Goal: Transaction & Acquisition: Purchase product/service

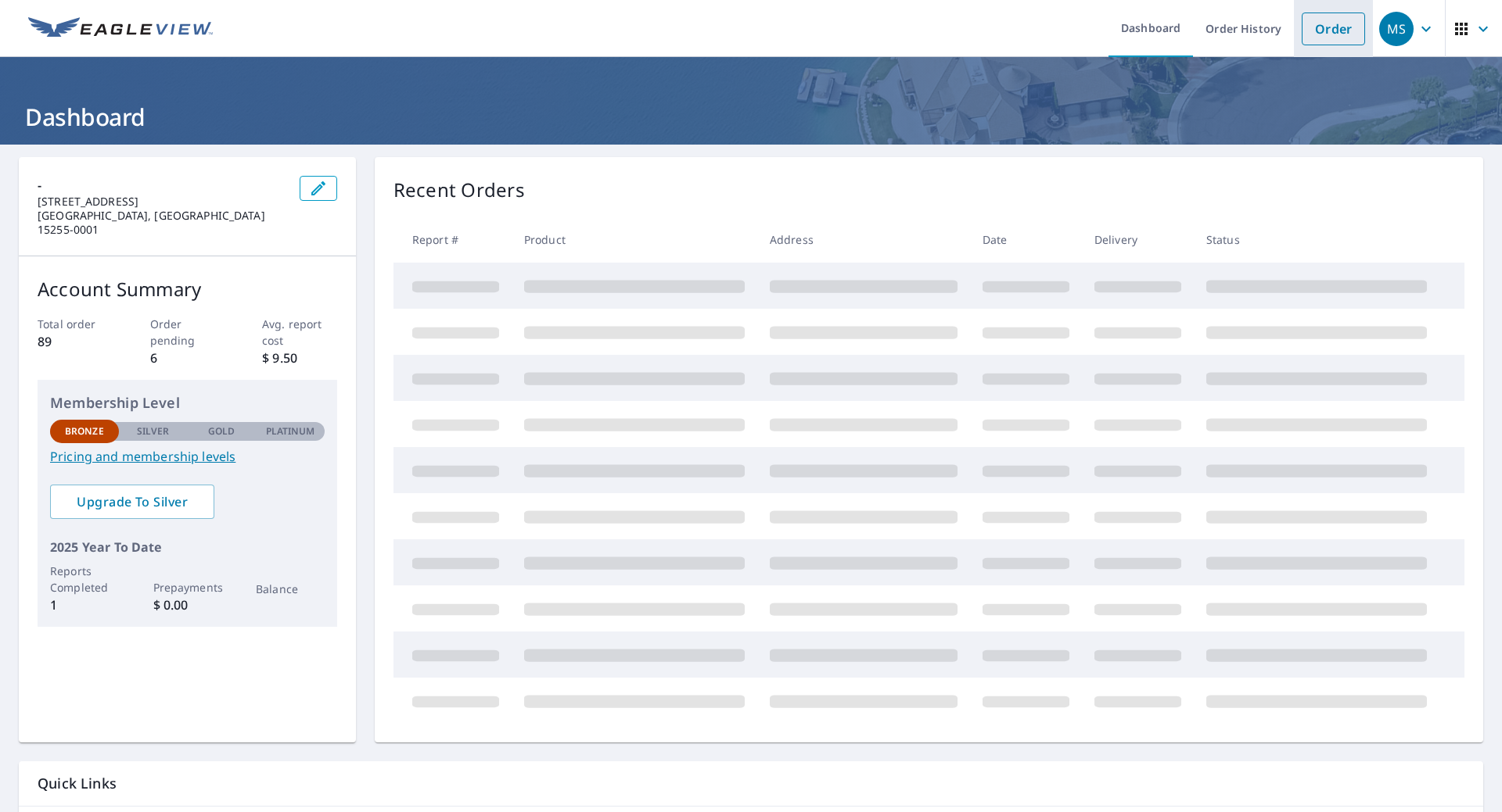
click at [1325, 36] on link "Order" at bounding box center [1334, 29] width 64 height 33
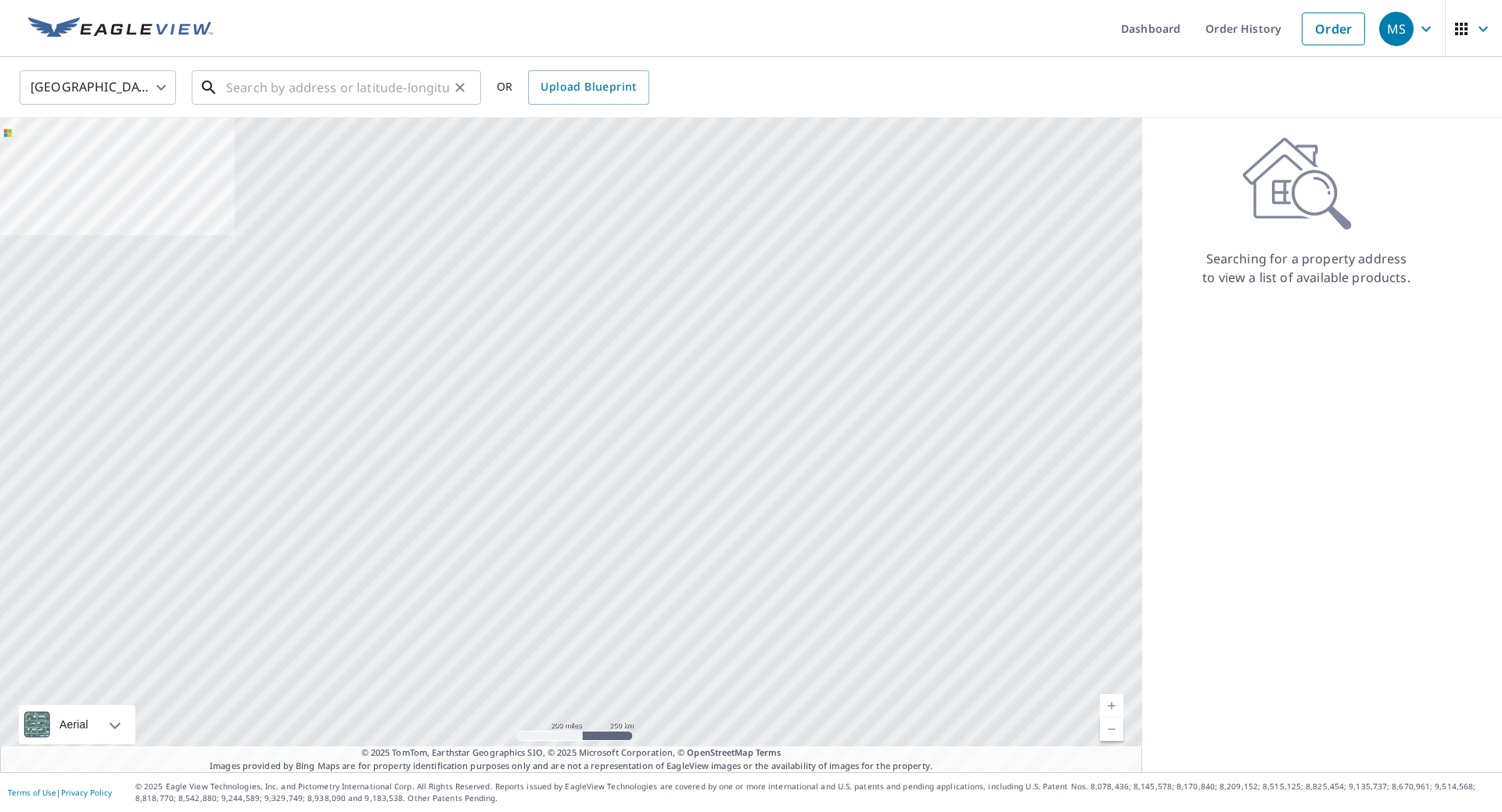
click at [257, 91] on input "text" at bounding box center [338, 87] width 223 height 44
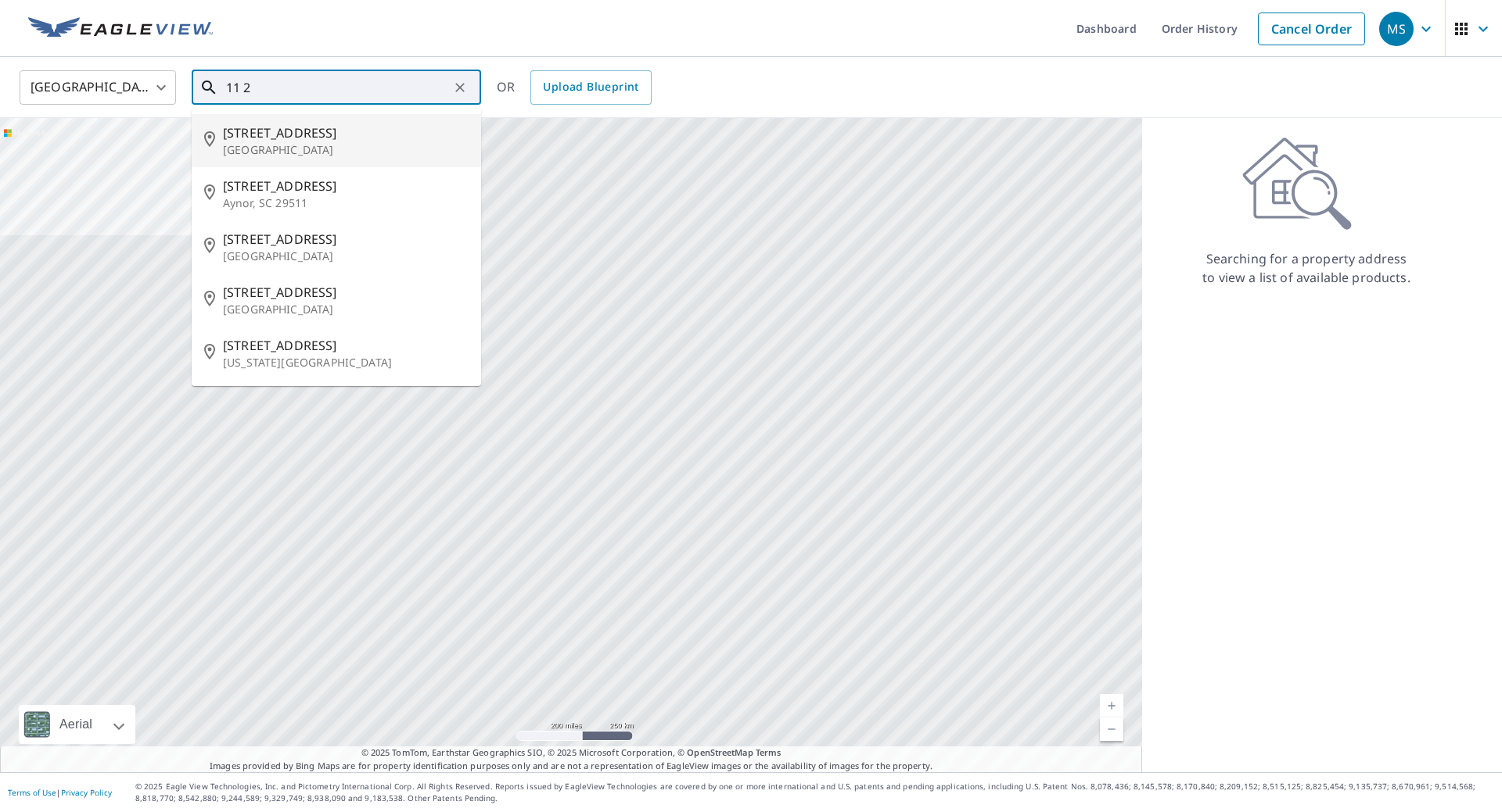
click at [301, 150] on p "[GEOGRAPHIC_DATA]" at bounding box center [346, 150] width 246 height 15
type input "[STREET_ADDRESS]"
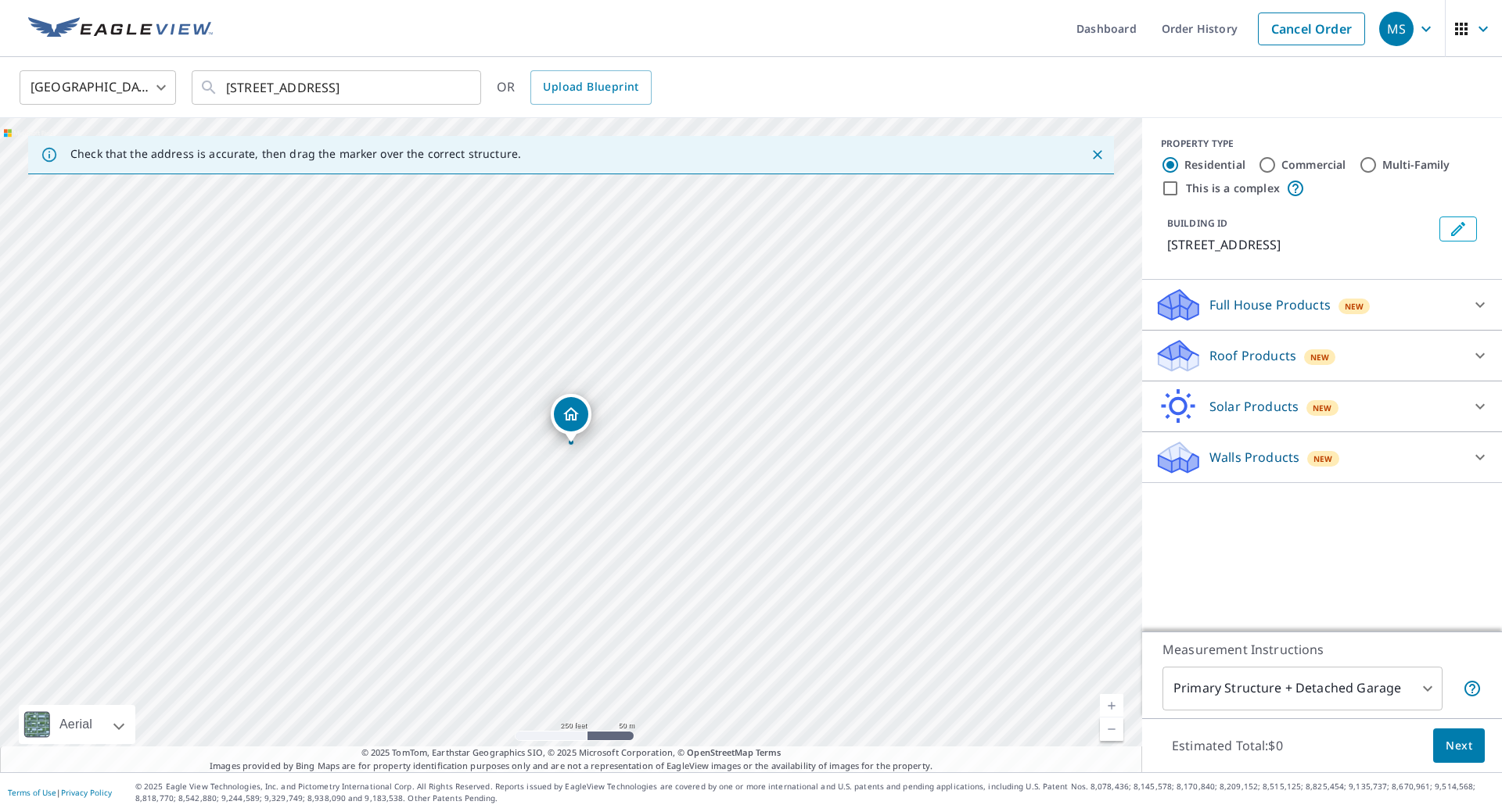
click at [1277, 358] on p "Roof Products" at bounding box center [1252, 355] width 87 height 18
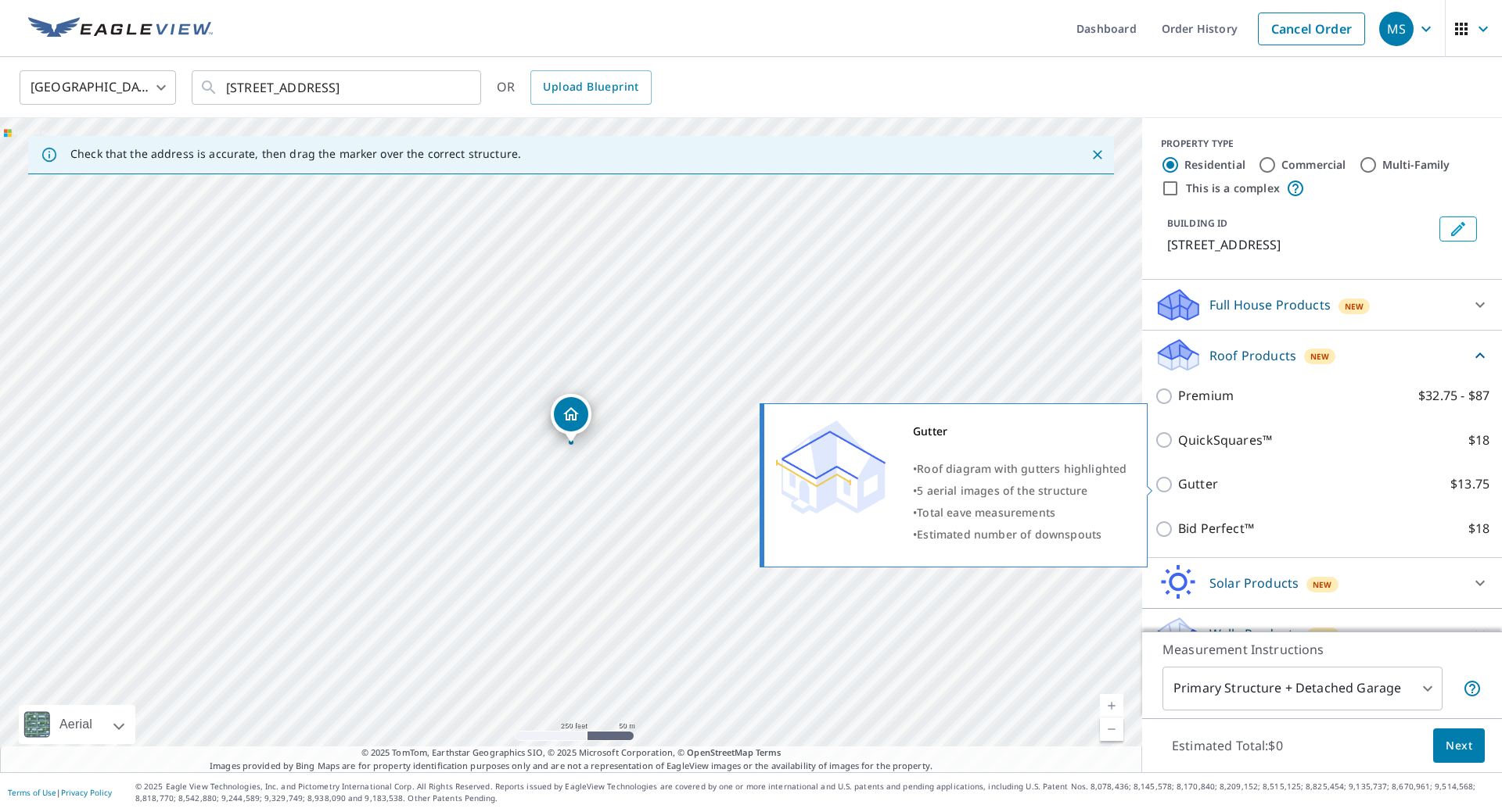
click at [1163, 485] on input "Gutter $13.75" at bounding box center [1166, 484] width 23 height 18
checkbox input "true"
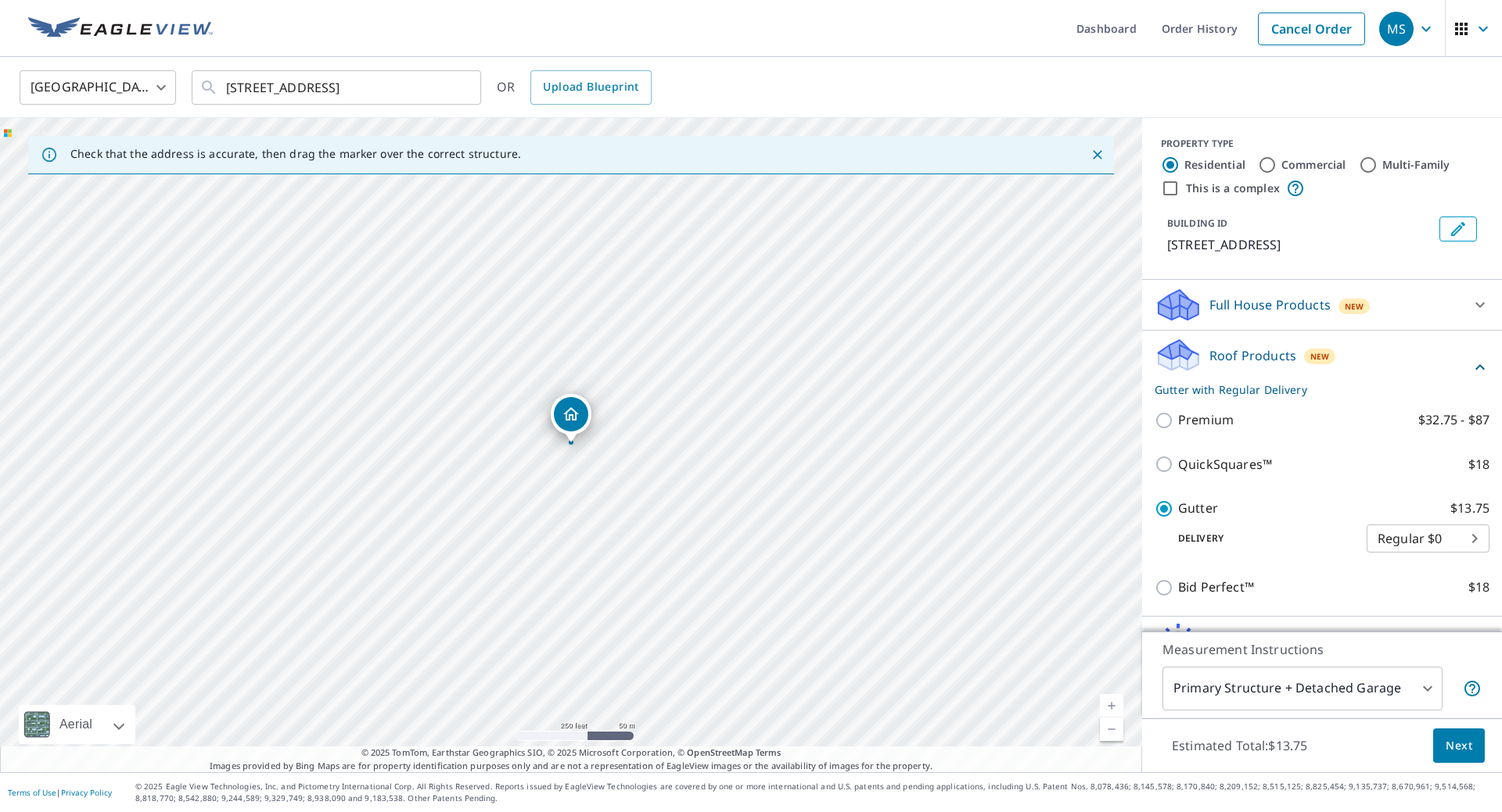
click at [1459, 753] on span "Next" at bounding box center [1458, 746] width 26 height 19
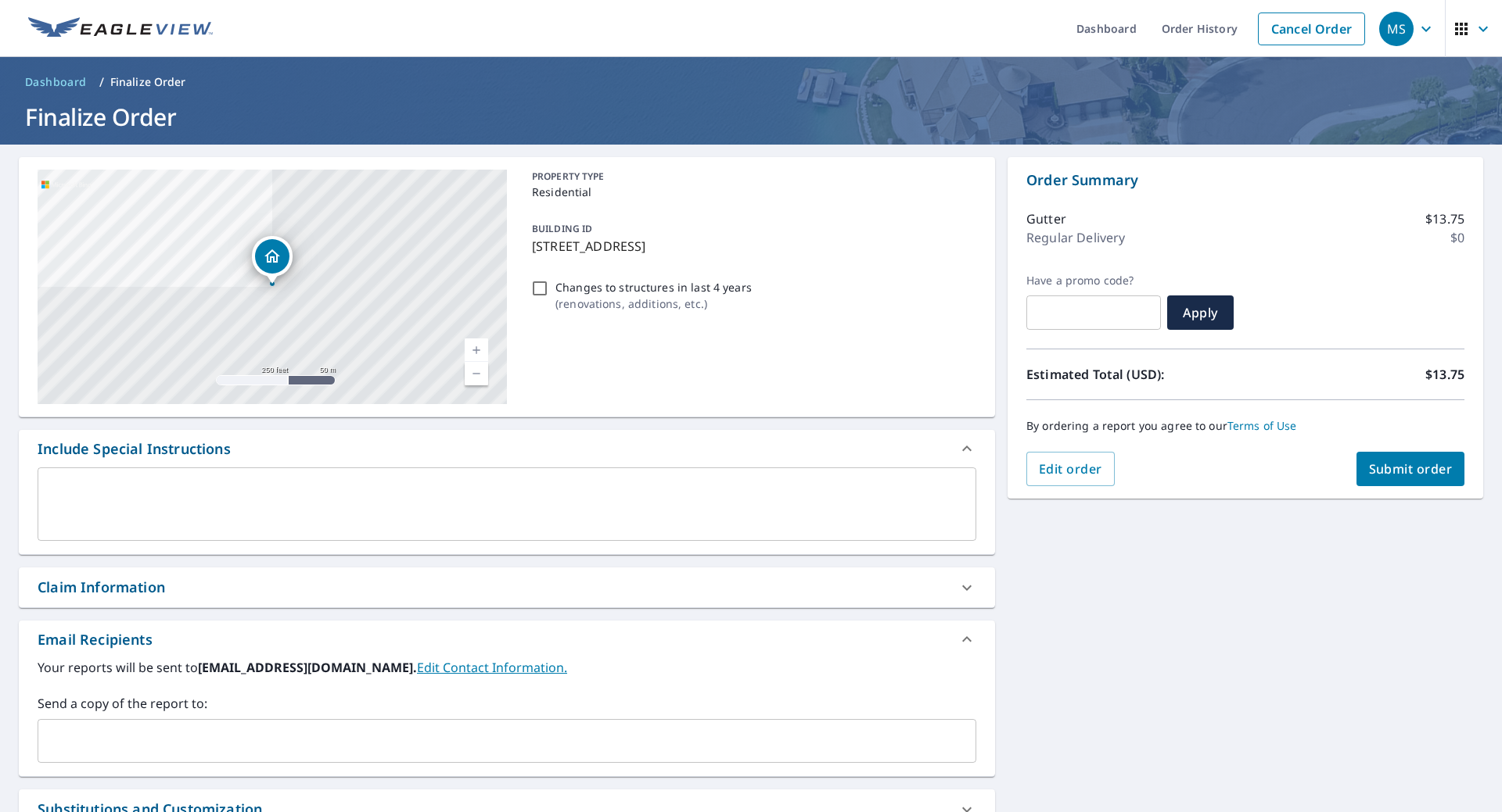
click at [284, 497] on textarea at bounding box center [507, 505] width 917 height 44
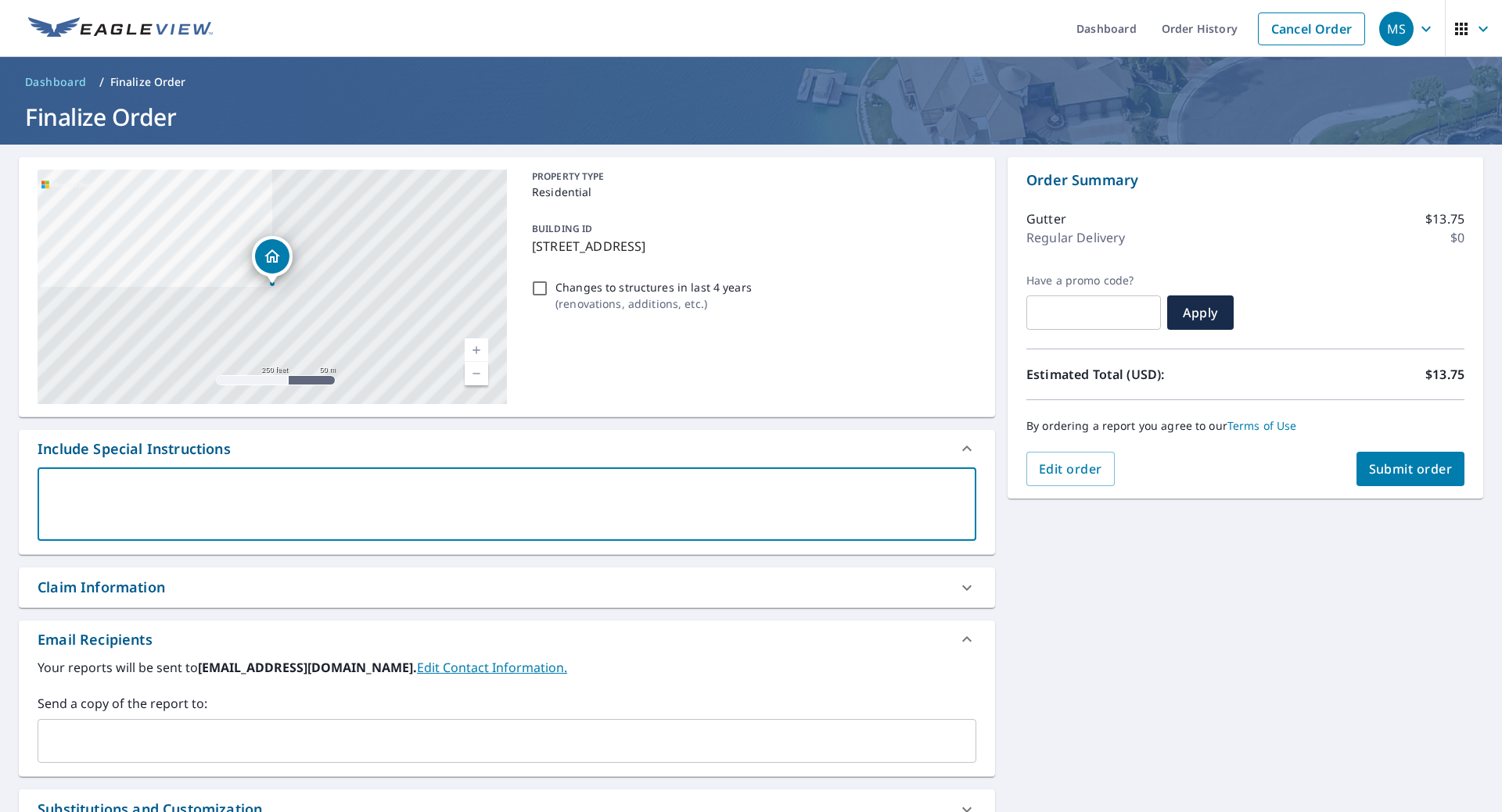
type textarea "T"
type textarea "x"
checkbox input "true"
type textarea "TE"
type textarea "x"
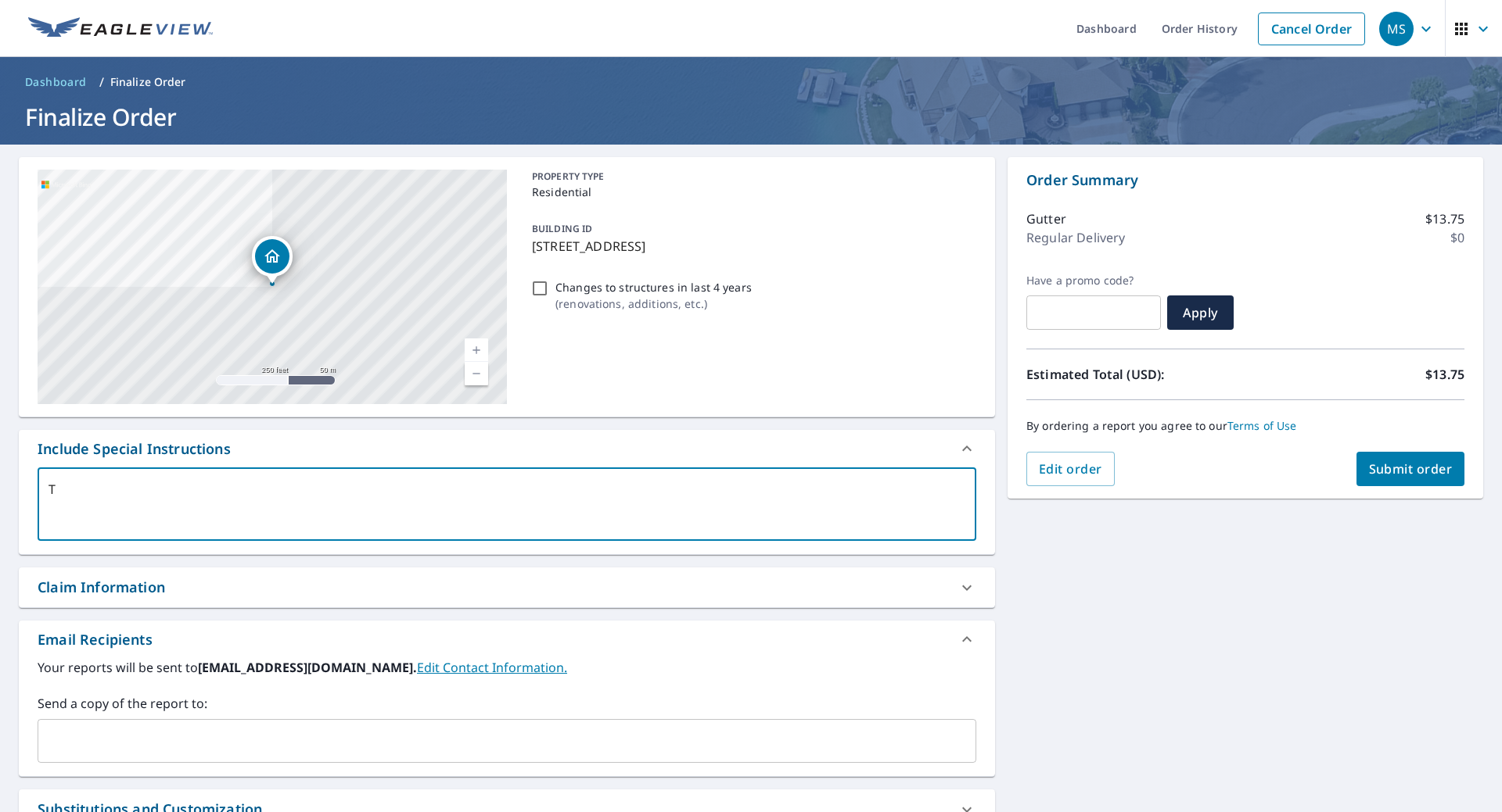
checkbox input "true"
type textarea "TES"
type textarea "x"
checkbox input "true"
type textarea "TEST"
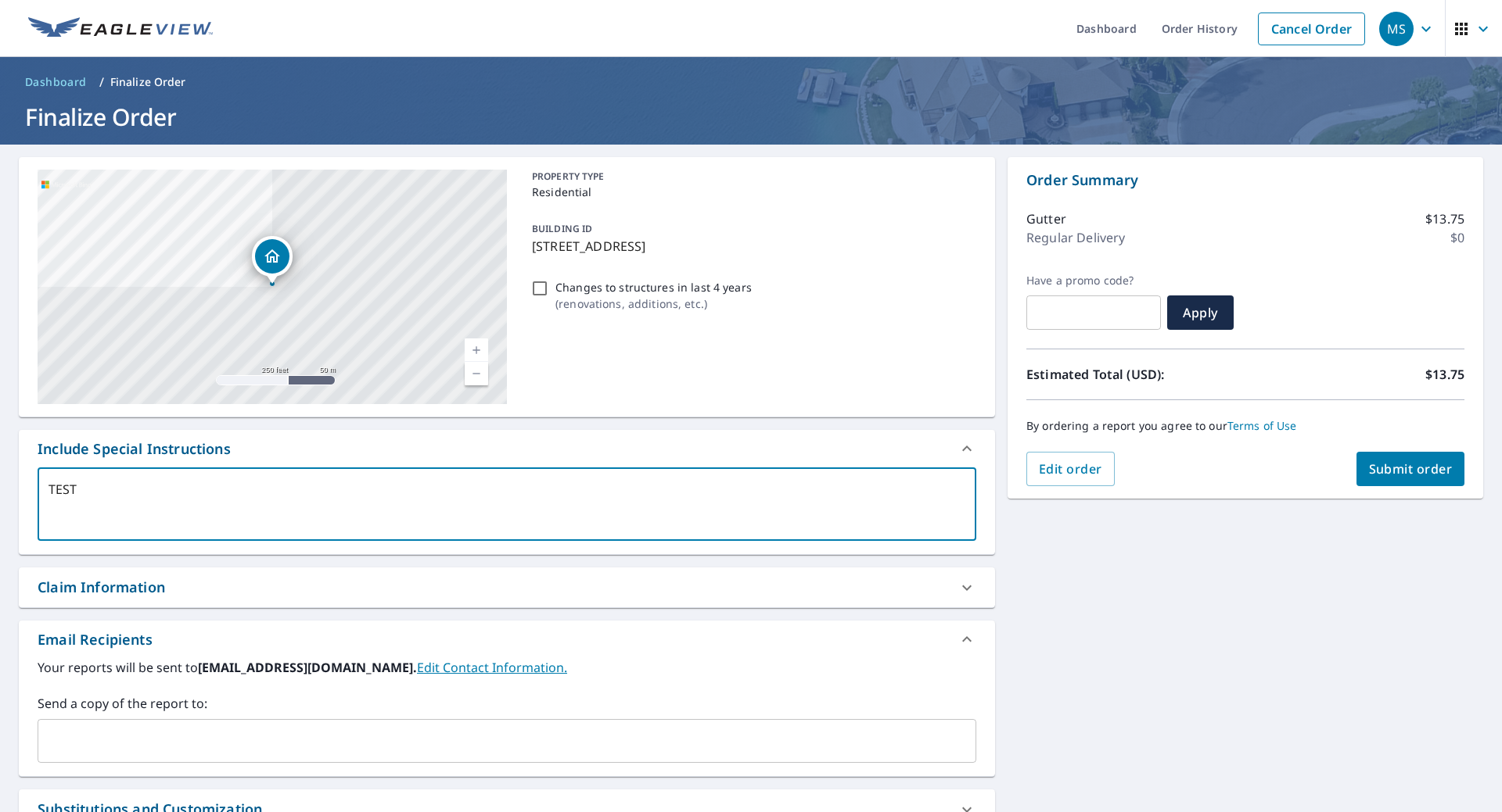
type textarea "x"
checkbox input "true"
type textarea "TEST"
type textarea "x"
checkbox input "true"
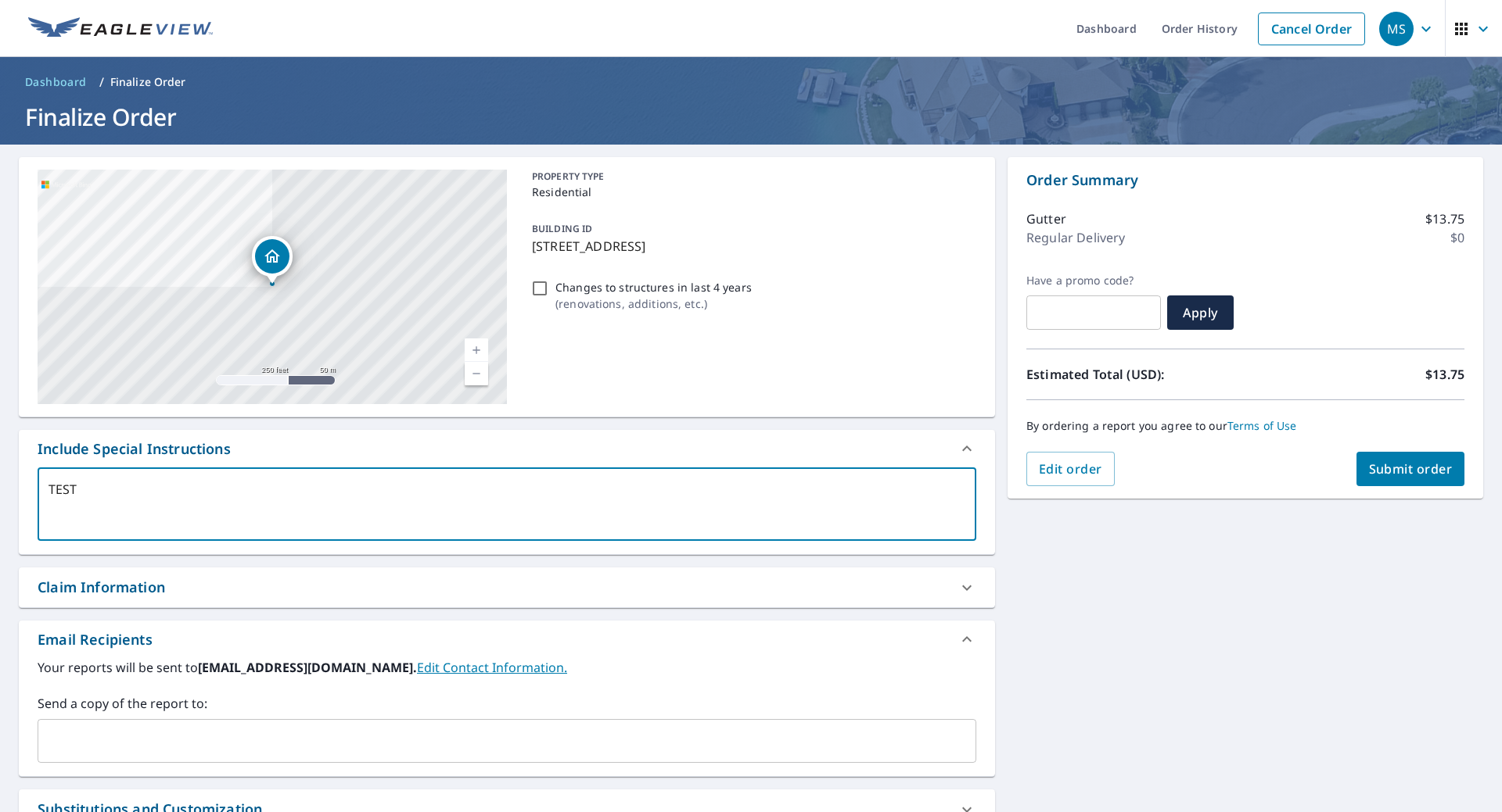
type textarea "TEST O"
type textarea "x"
checkbox input "true"
type textarea "TEST OR"
type textarea "x"
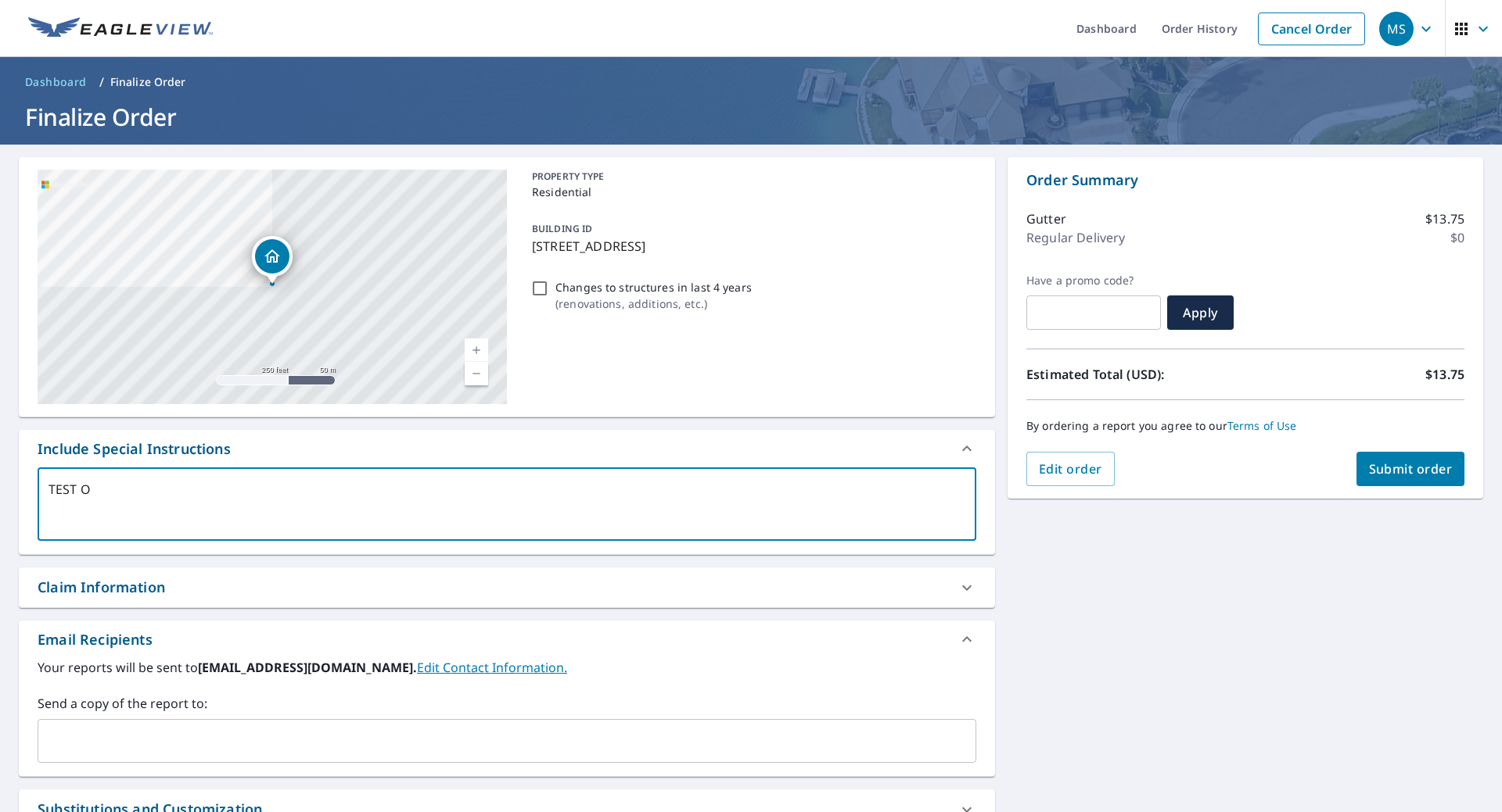
checkbox input "true"
type textarea "TEST ORD"
type textarea "x"
checkbox input "true"
type textarea "TEST ORDE"
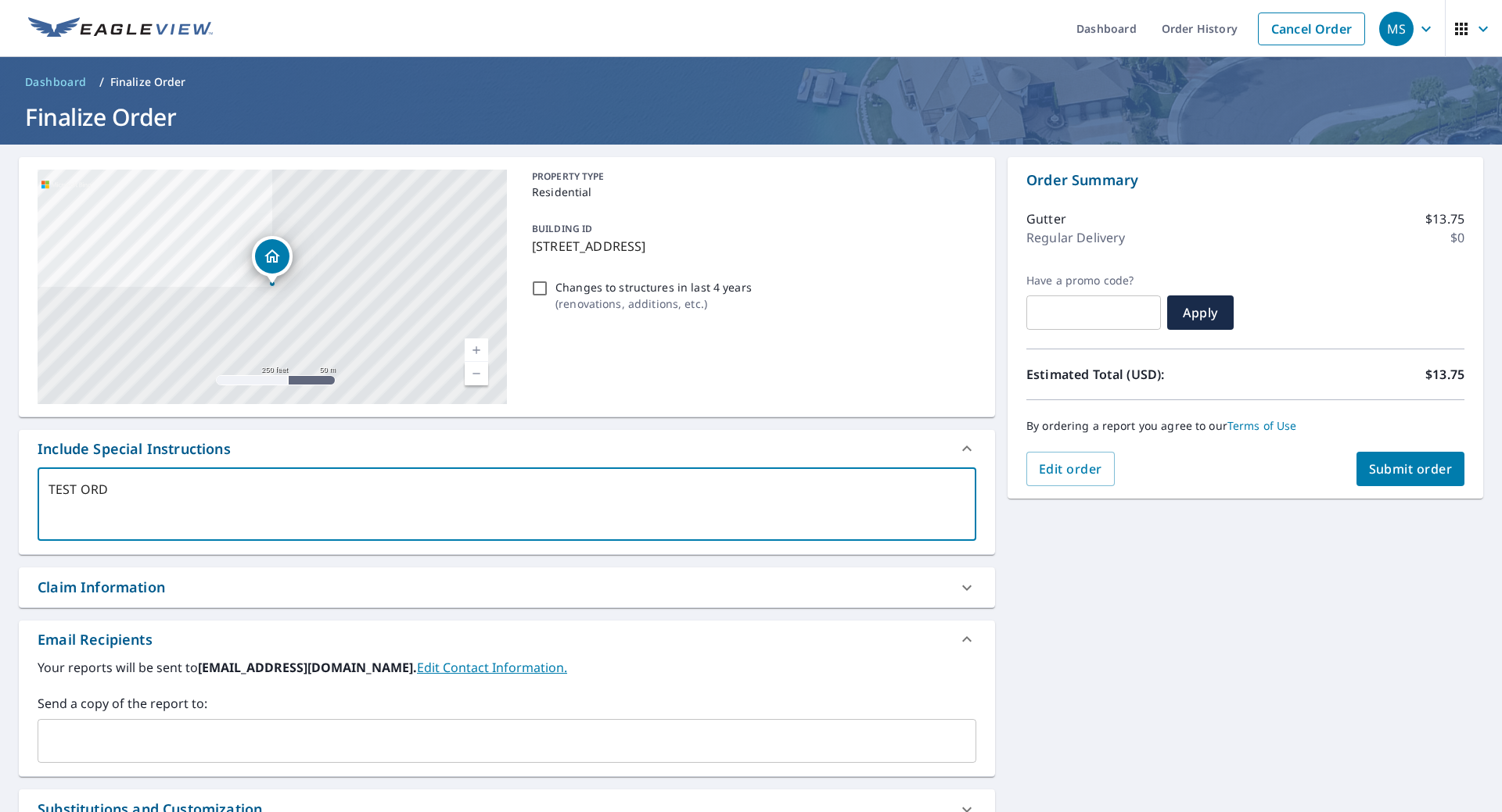
type textarea "x"
checkbox input "true"
type textarea "TEST ORDER"
type textarea "x"
checkbox input "true"
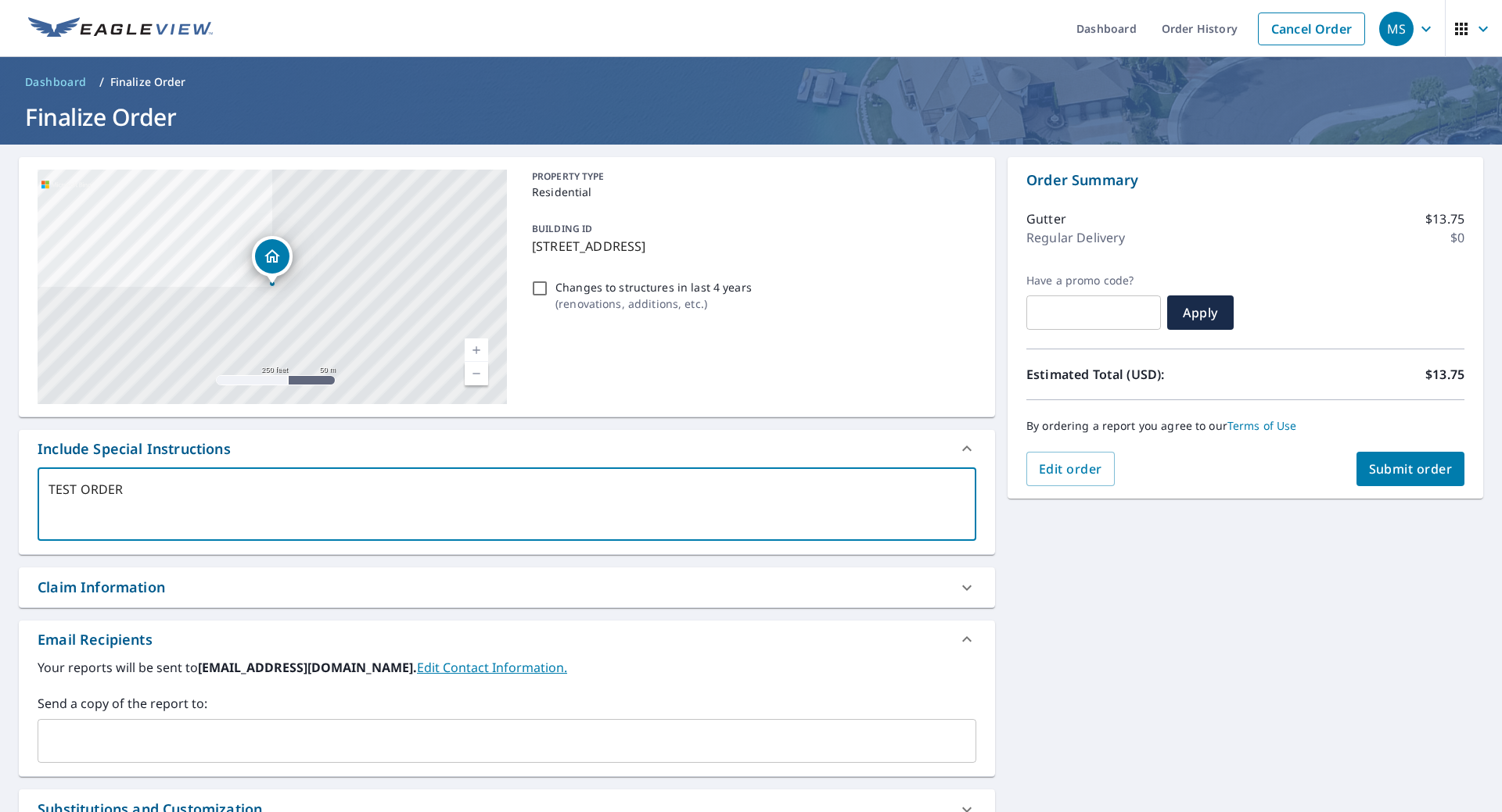
type textarea "TEST ORDER"
type textarea "x"
checkbox input "true"
type textarea "TEST ORDER D"
type textarea "x"
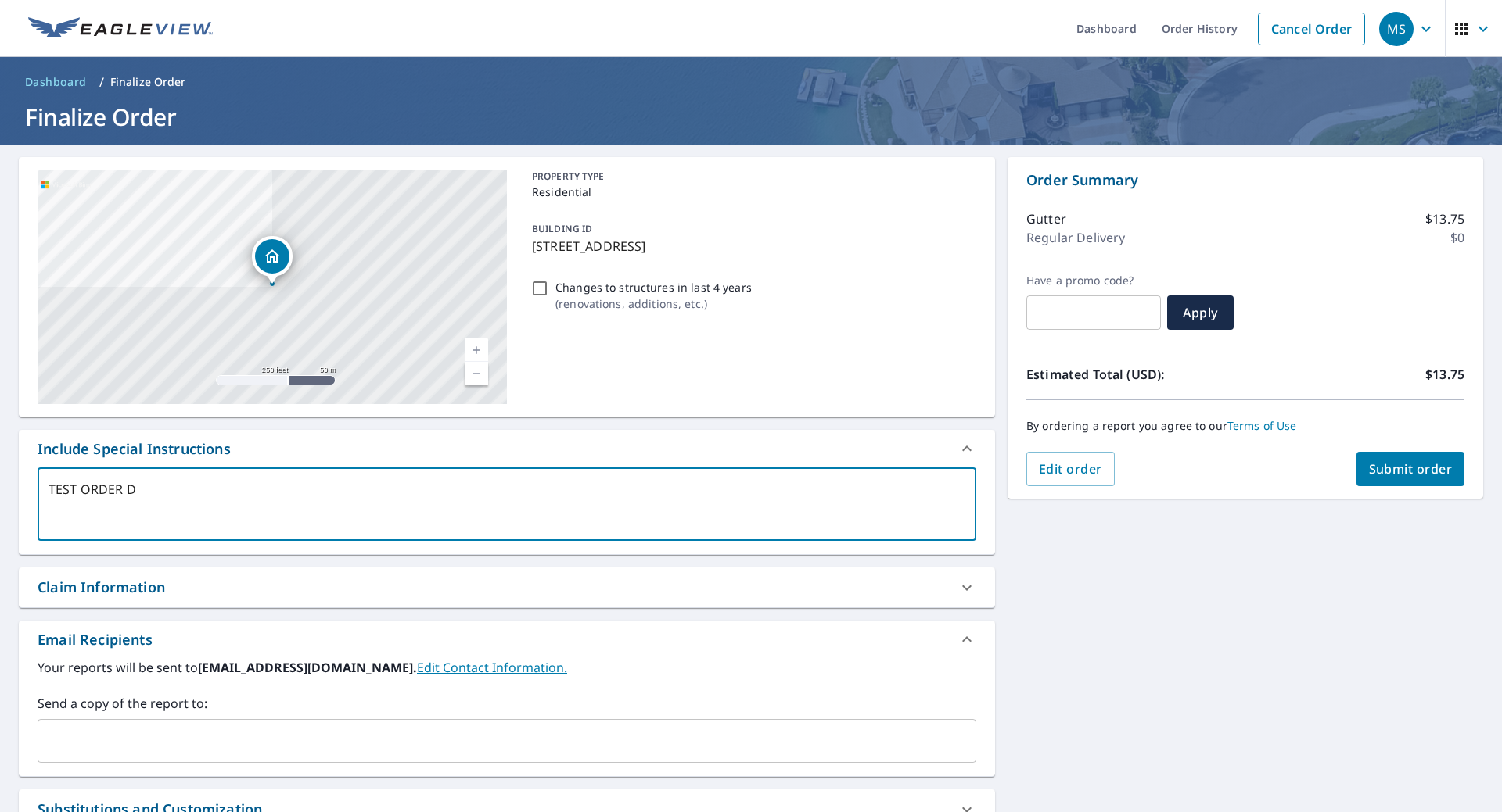
checkbox input "true"
type textarea "TEST ORDER DO"
type textarea "x"
checkbox input "true"
type textarea "TEST ORDER DO"
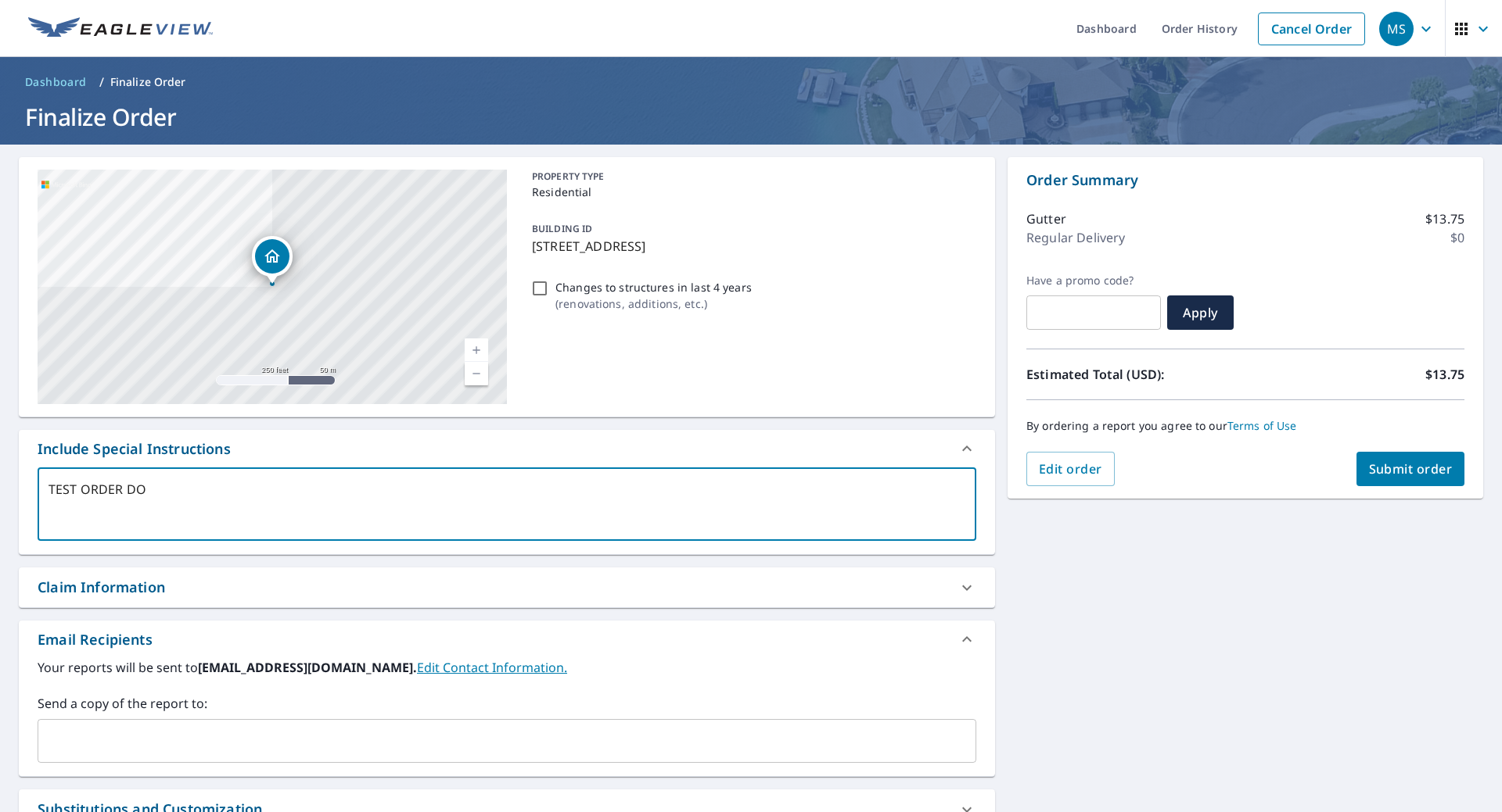
type textarea "x"
checkbox input "true"
type textarea "TEST ORDER DO N"
type textarea "x"
checkbox input "true"
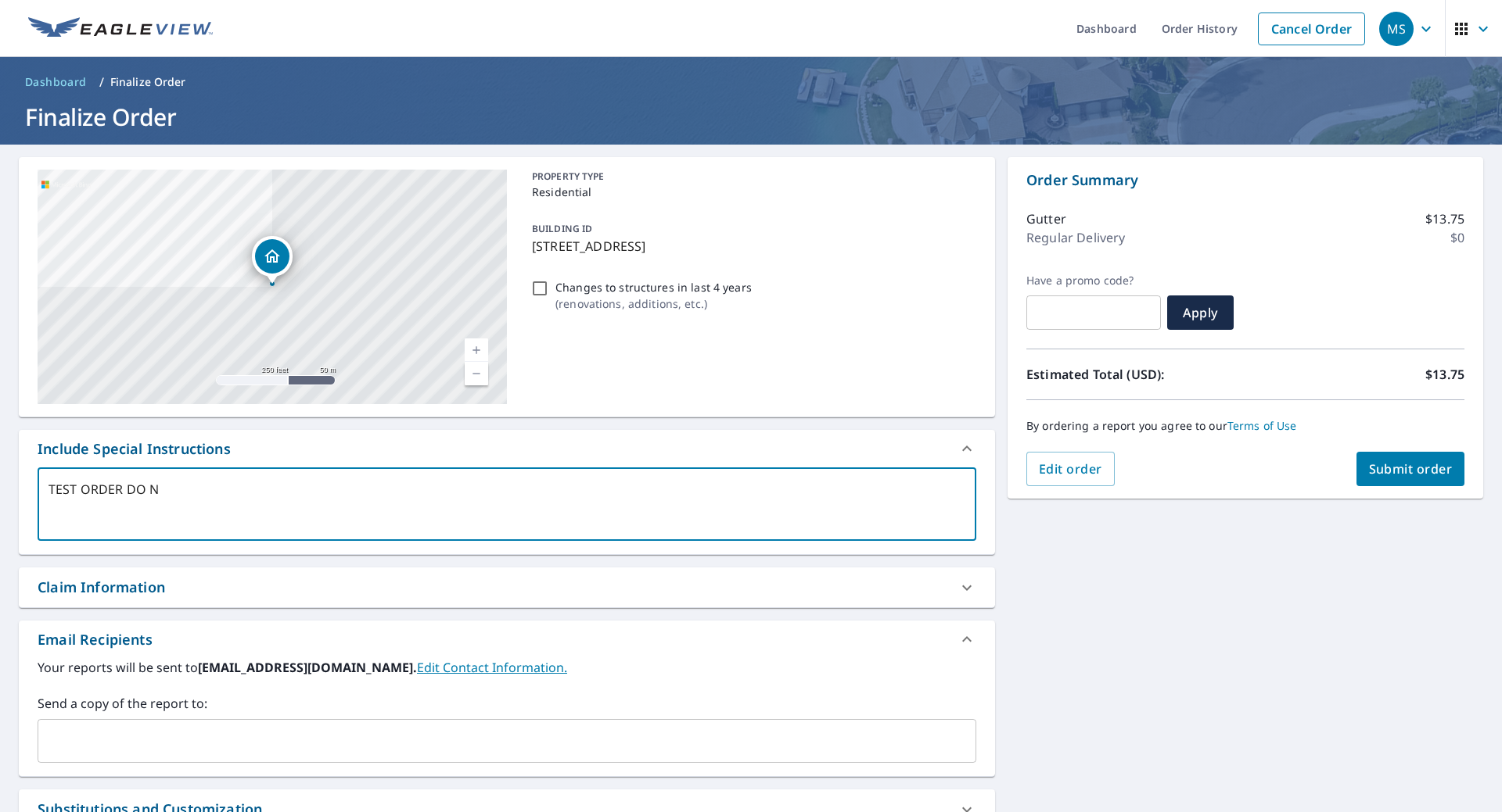
type textarea "TEST ORDER DO NO"
type textarea "x"
checkbox input "true"
type textarea "TEST ORDER DO NOT"
type textarea "x"
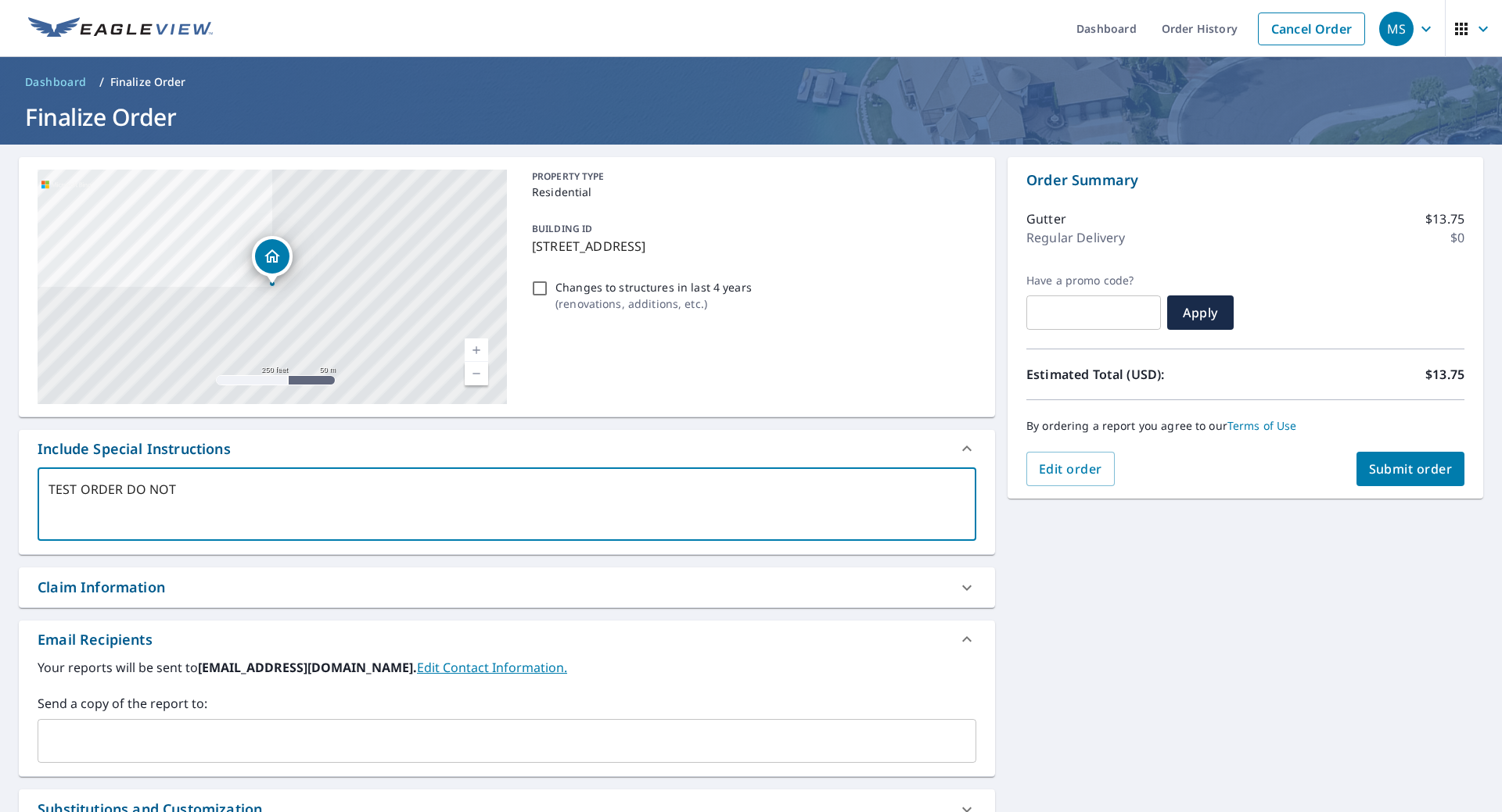
checkbox input "true"
type textarea "TEST ORDER DO NOT"
type textarea "x"
checkbox input "true"
type textarea "TEST ORDER DO NOT P"
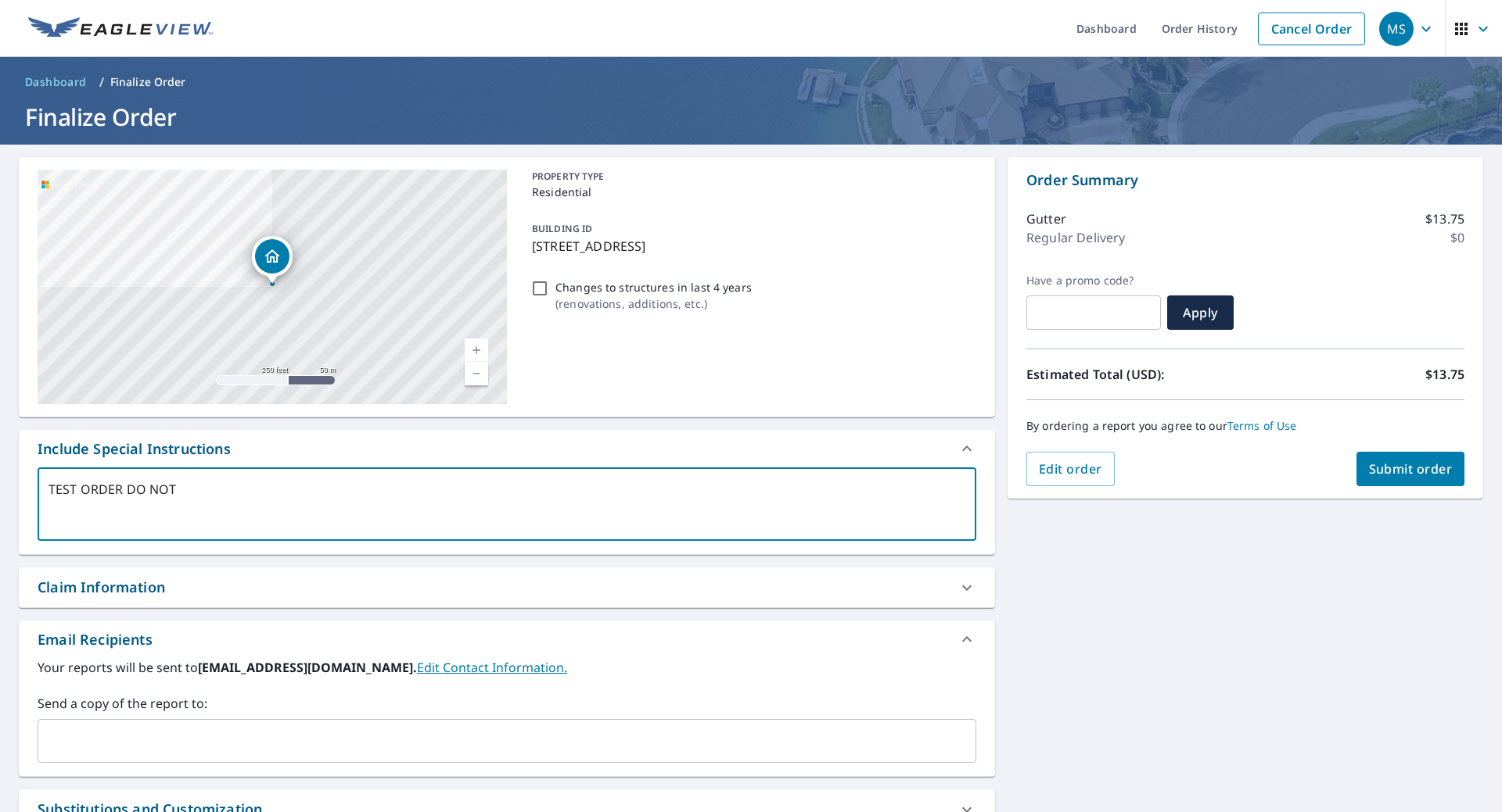
type textarea "x"
checkbox input "true"
type textarea "TEST ORDER DO NOT PR"
type textarea "x"
checkbox input "true"
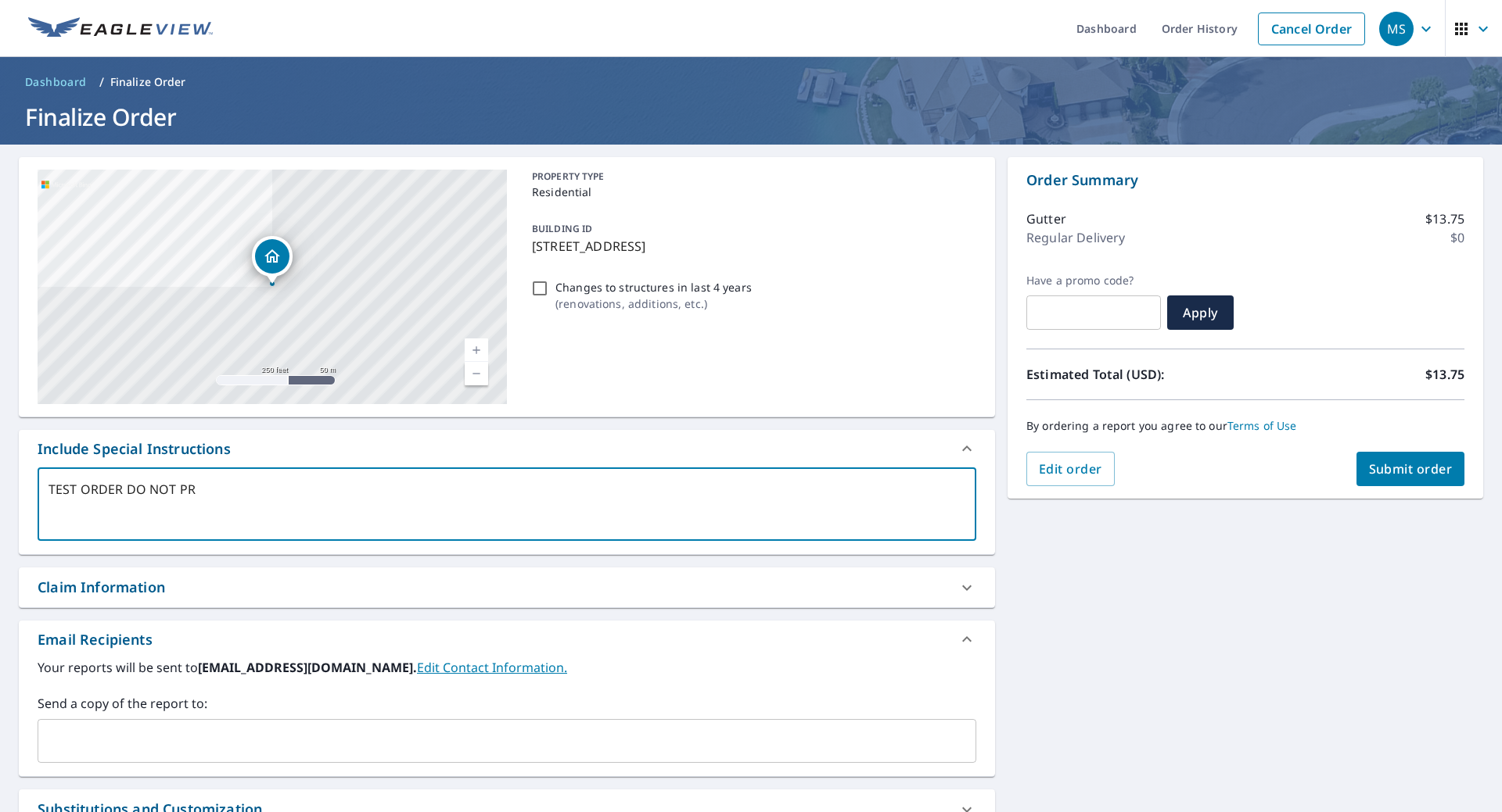
type textarea "TEST ORDER DO NOT PRO"
type textarea "x"
checkbox input "true"
type textarea "TEST ORDER DO NOT PROC"
type textarea "x"
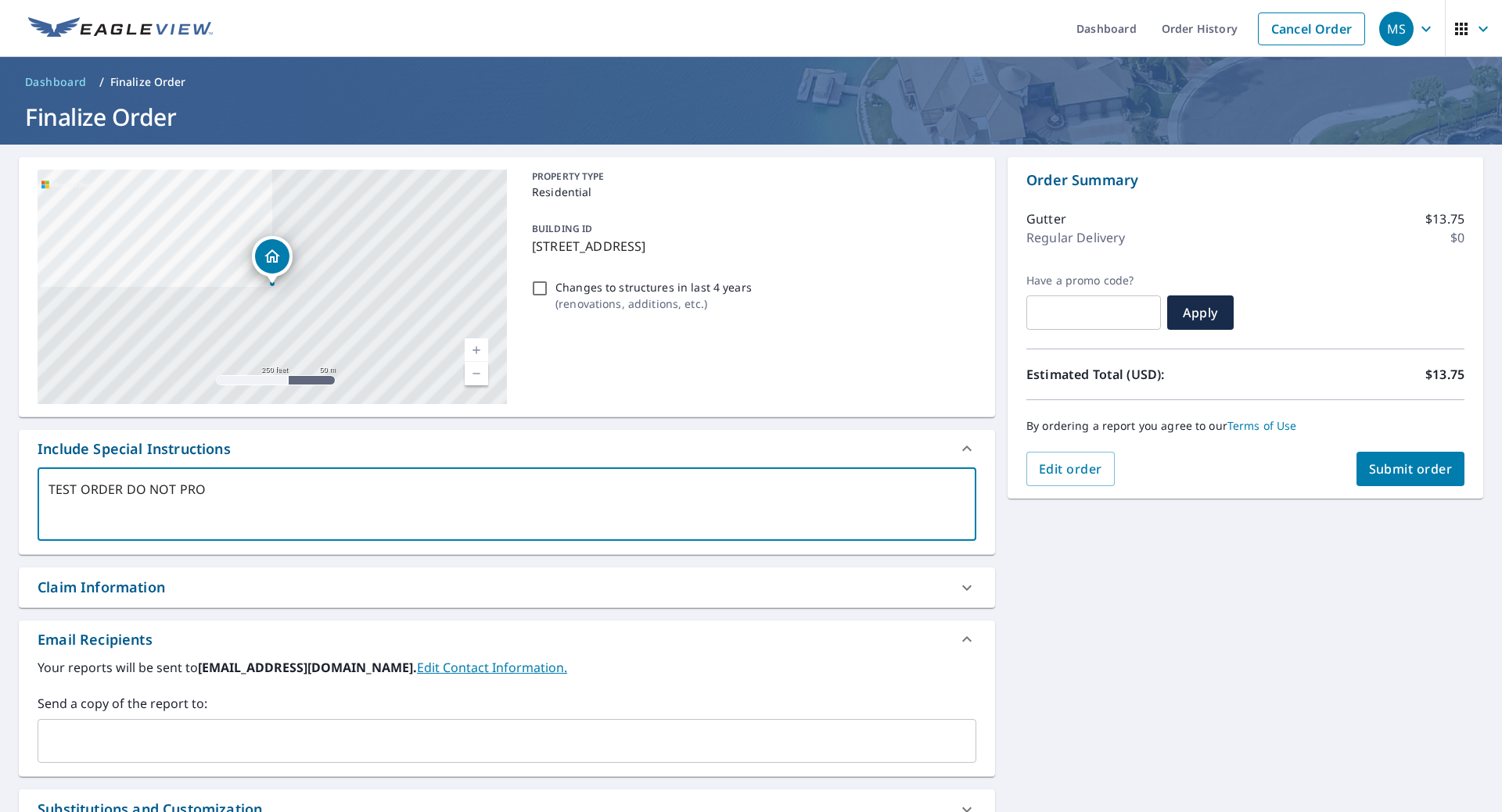
checkbox input "true"
type textarea "TEST ORDER DO NOT PROCE"
type textarea "x"
checkbox input "true"
type textarea "TEST ORDER DO NOT PROCES"
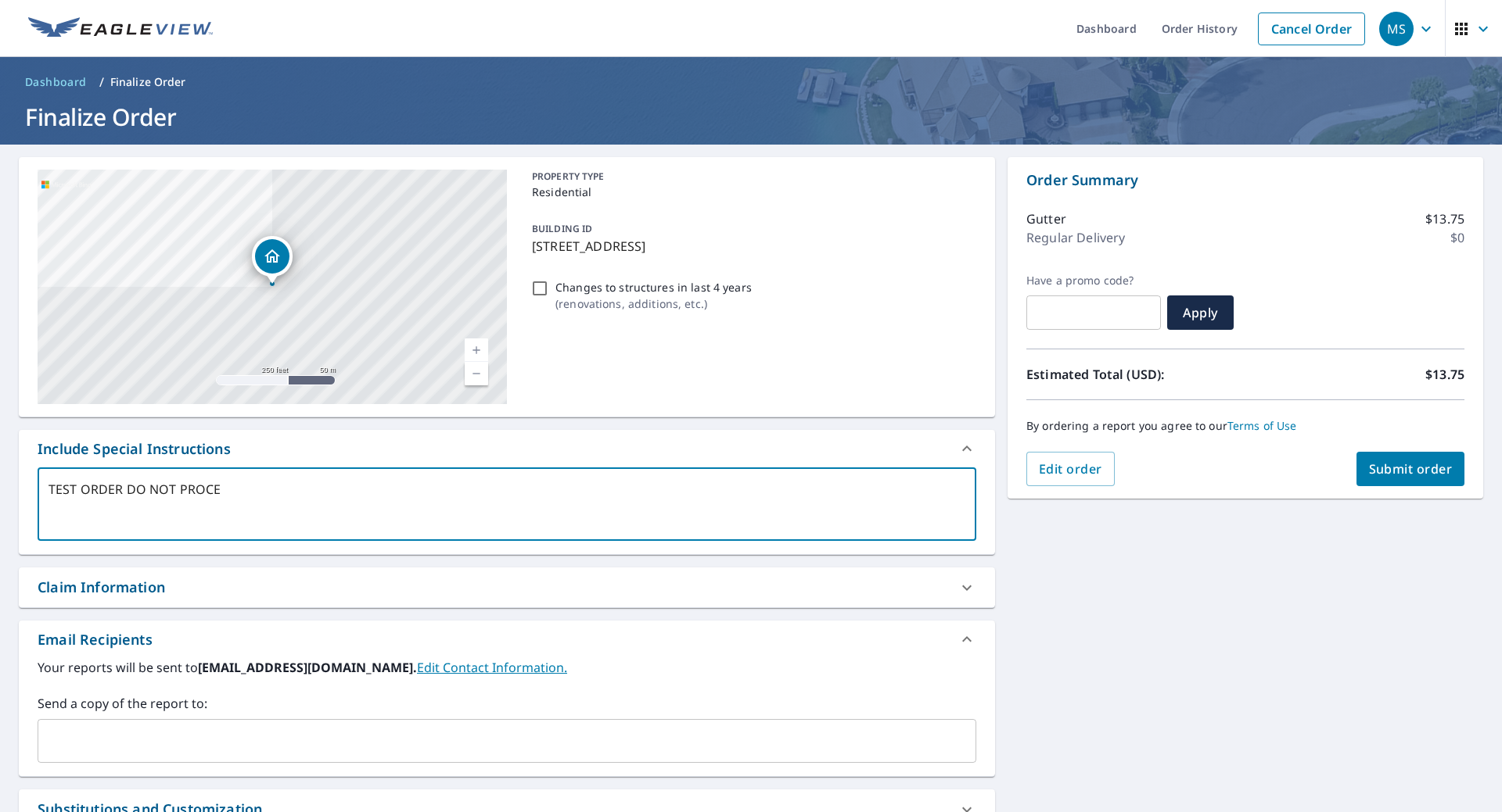
type textarea "x"
checkbox input "true"
type textarea "TEST ORDER DO NOT PROCESS"
type textarea "x"
checkbox input "true"
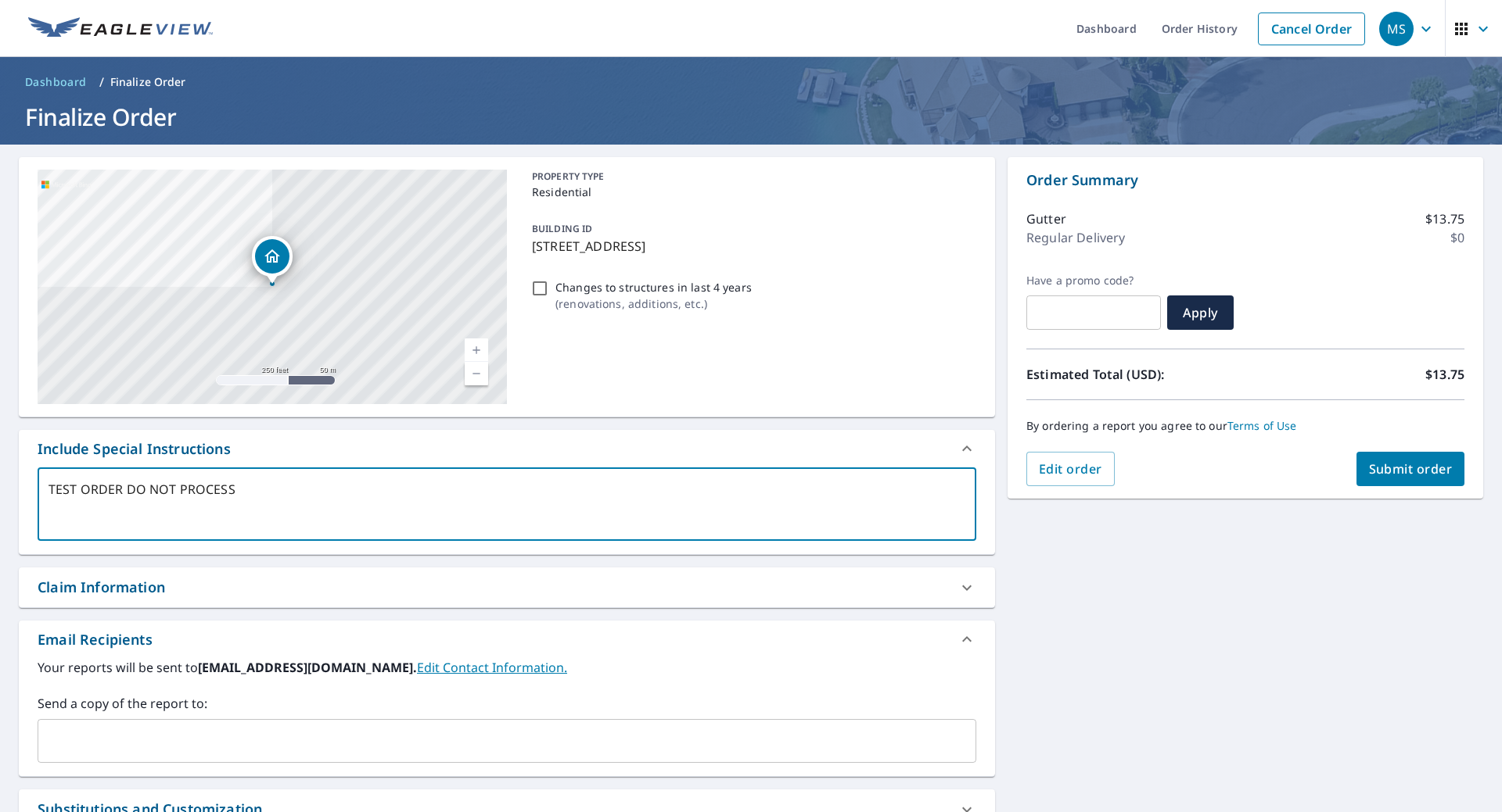
type textarea "TEST ORDER DO NOT PROCESS"
click at [1410, 460] on button "Submit order" at bounding box center [1410, 469] width 108 height 35
type textarea "x"
checkbox input "true"
